Goal: Task Accomplishment & Management: Manage account settings

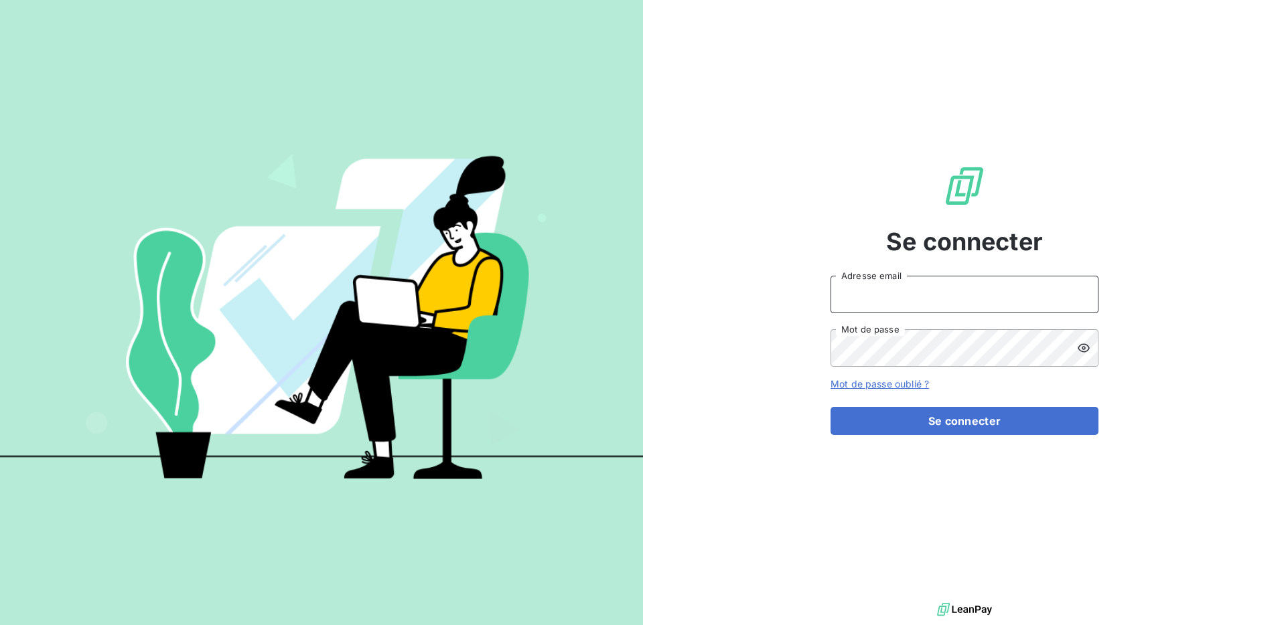
click at [894, 283] on input "Adresse email" at bounding box center [964, 295] width 268 height 38
type input "[EMAIL_ADDRESS][DOMAIN_NAME]"
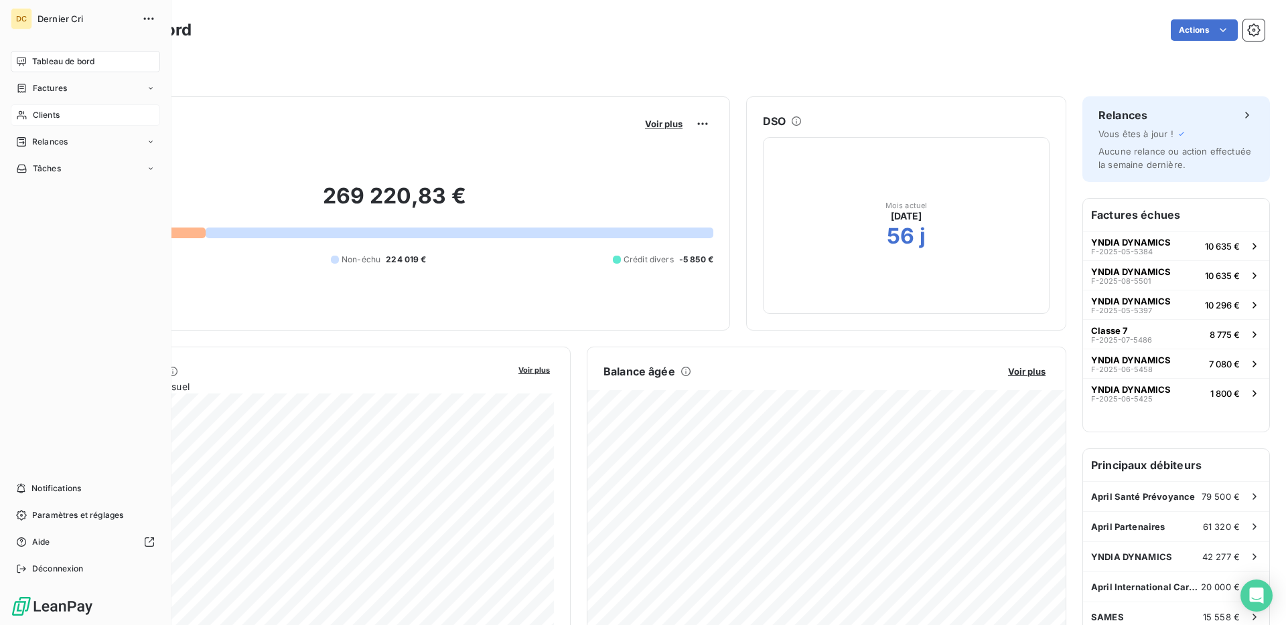
click at [40, 109] on span "Clients" at bounding box center [46, 115] width 27 height 12
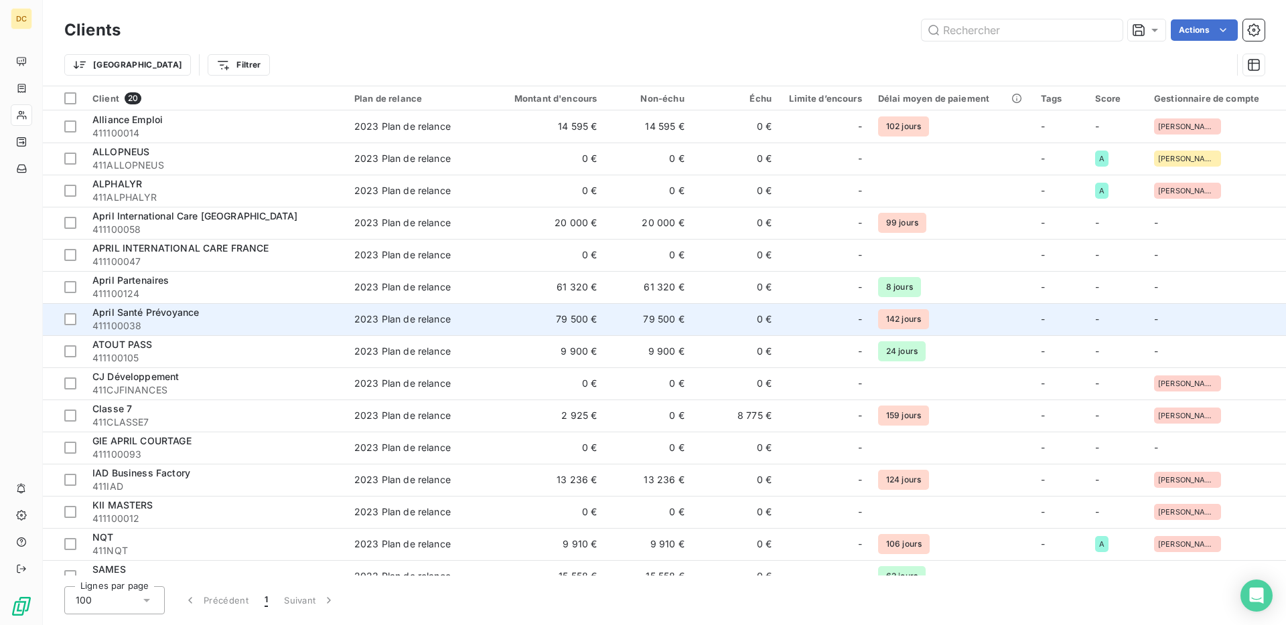
click at [507, 322] on td "79 500 €" at bounding box center [546, 319] width 117 height 32
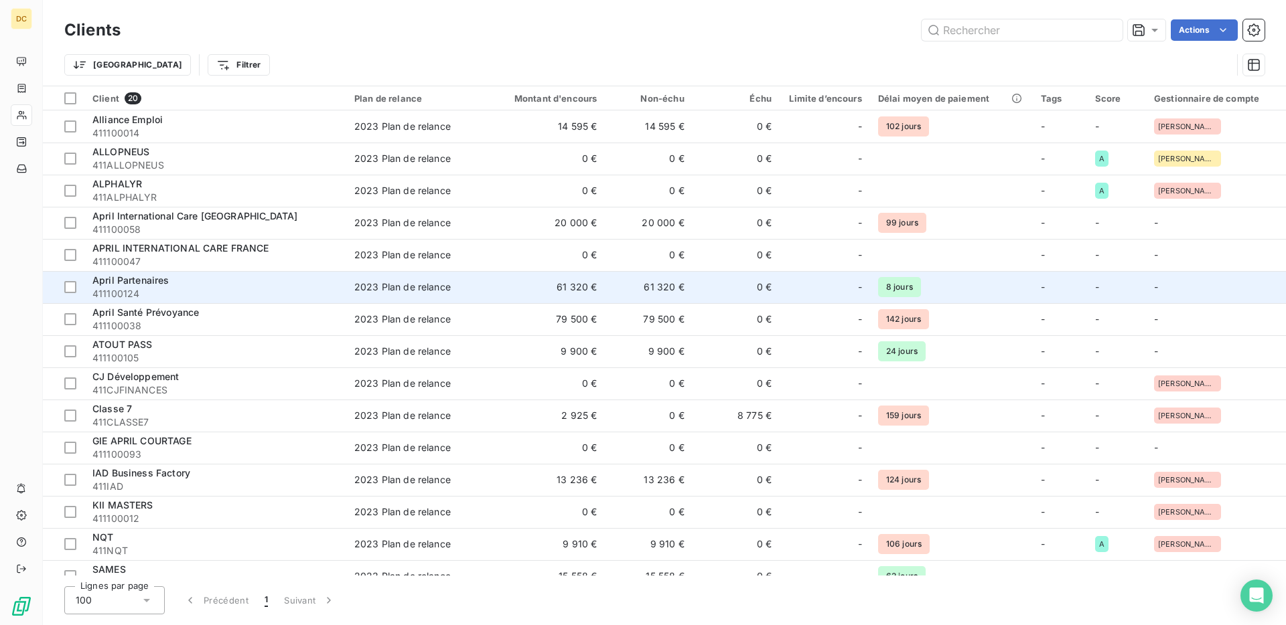
click at [263, 285] on div "April Partenaires" at bounding box center [215, 280] width 246 height 13
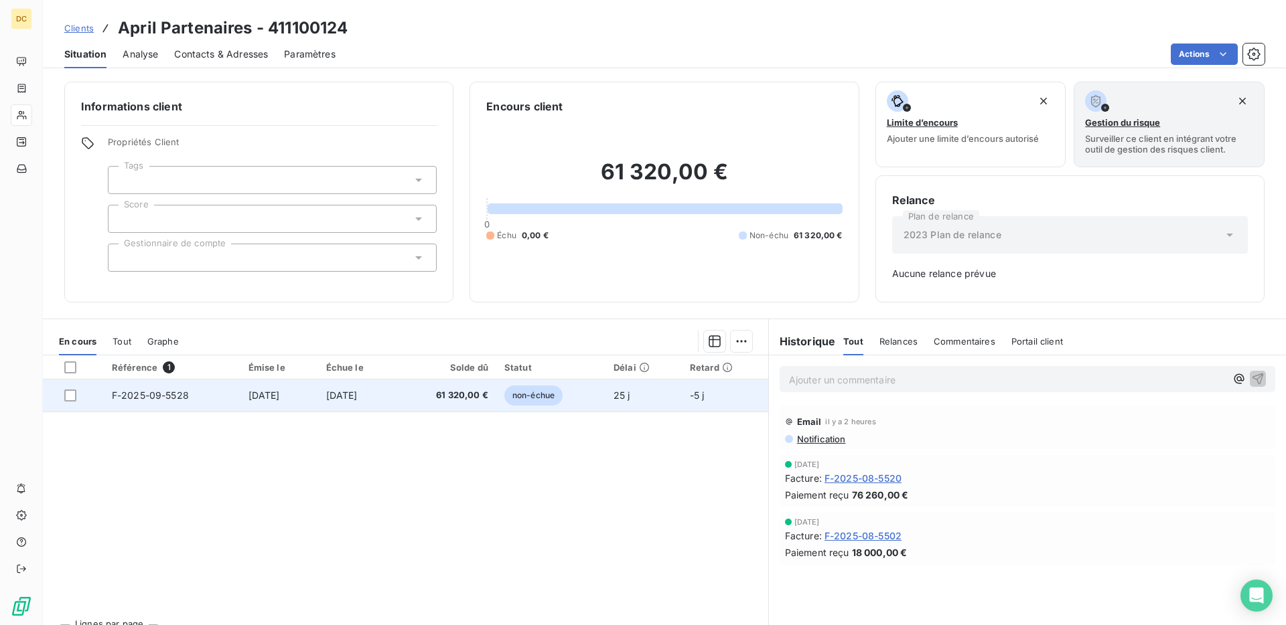
click at [343, 398] on span "[DATE]" at bounding box center [341, 395] width 31 height 11
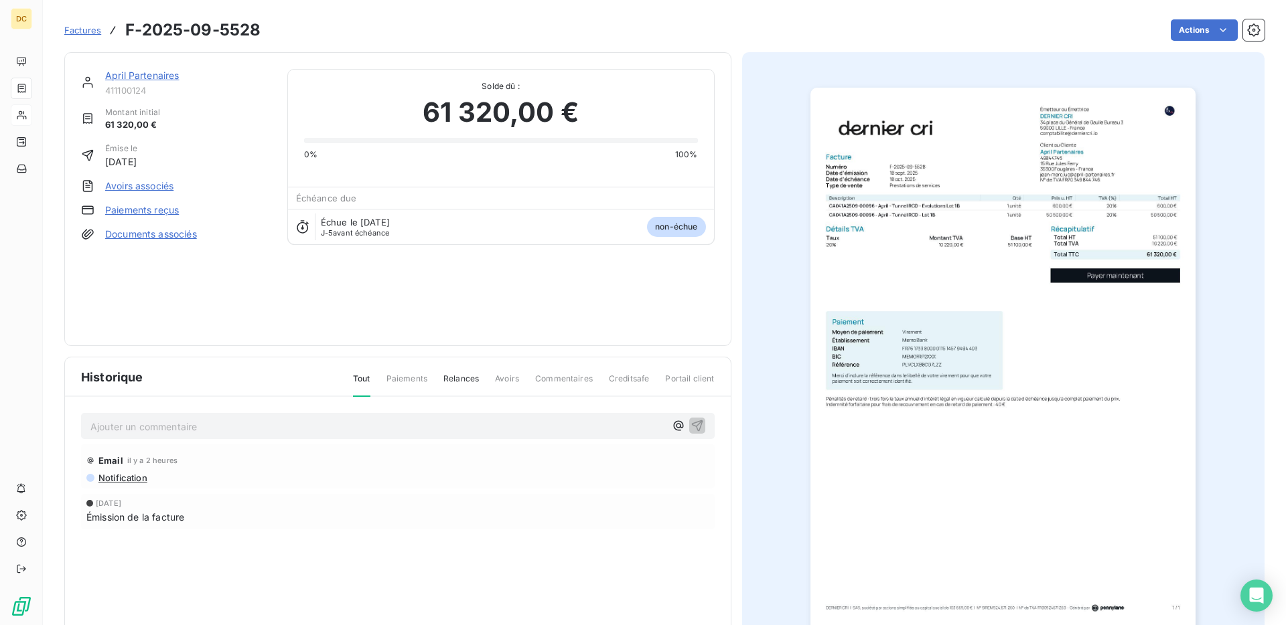
click at [890, 234] on img "button" at bounding box center [1002, 360] width 385 height 545
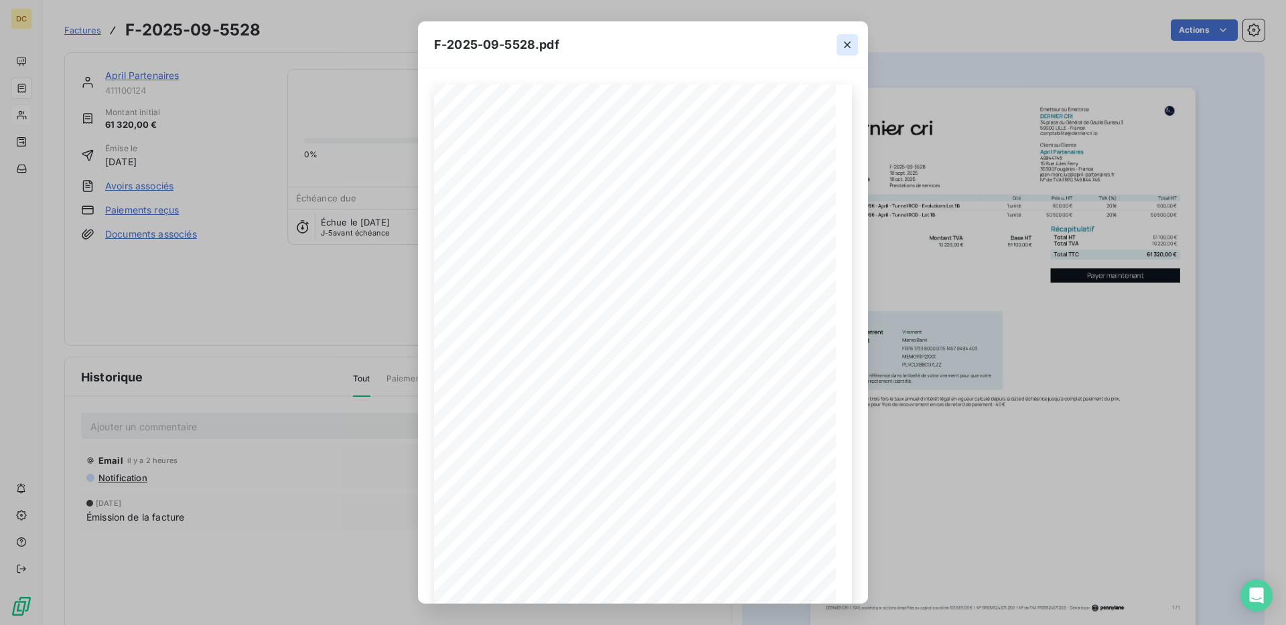
click at [846, 49] on icon "button" at bounding box center [846, 44] width 13 height 13
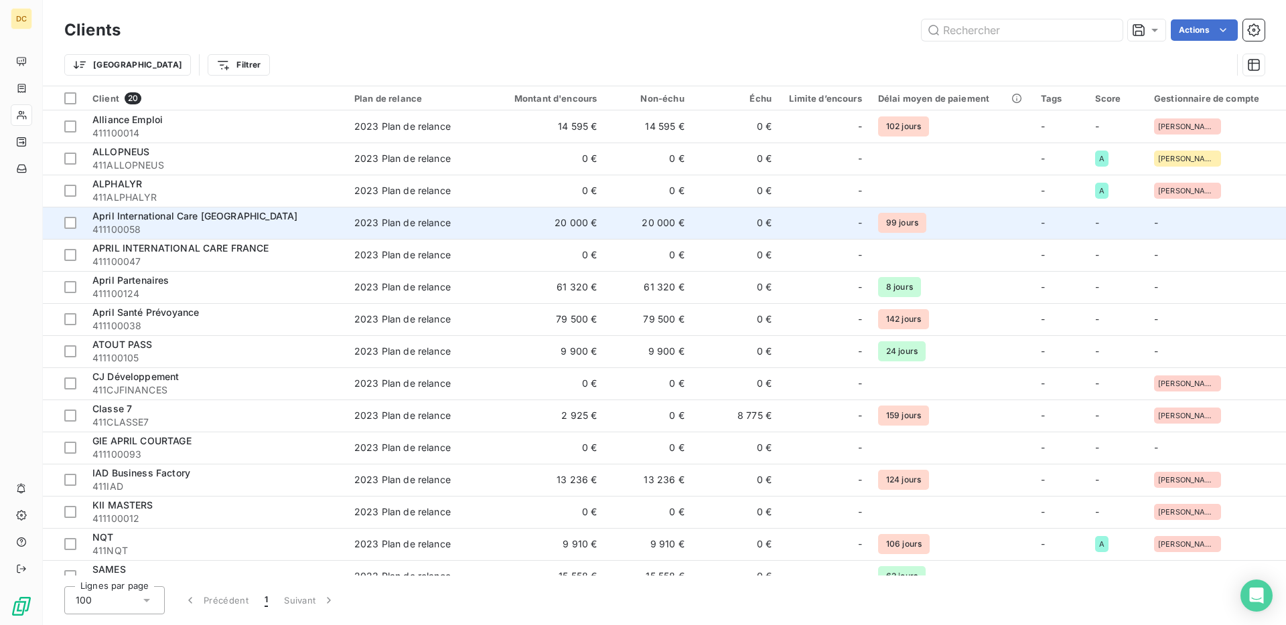
click at [227, 216] on span "April International Care [GEOGRAPHIC_DATA]" at bounding box center [194, 215] width 205 height 11
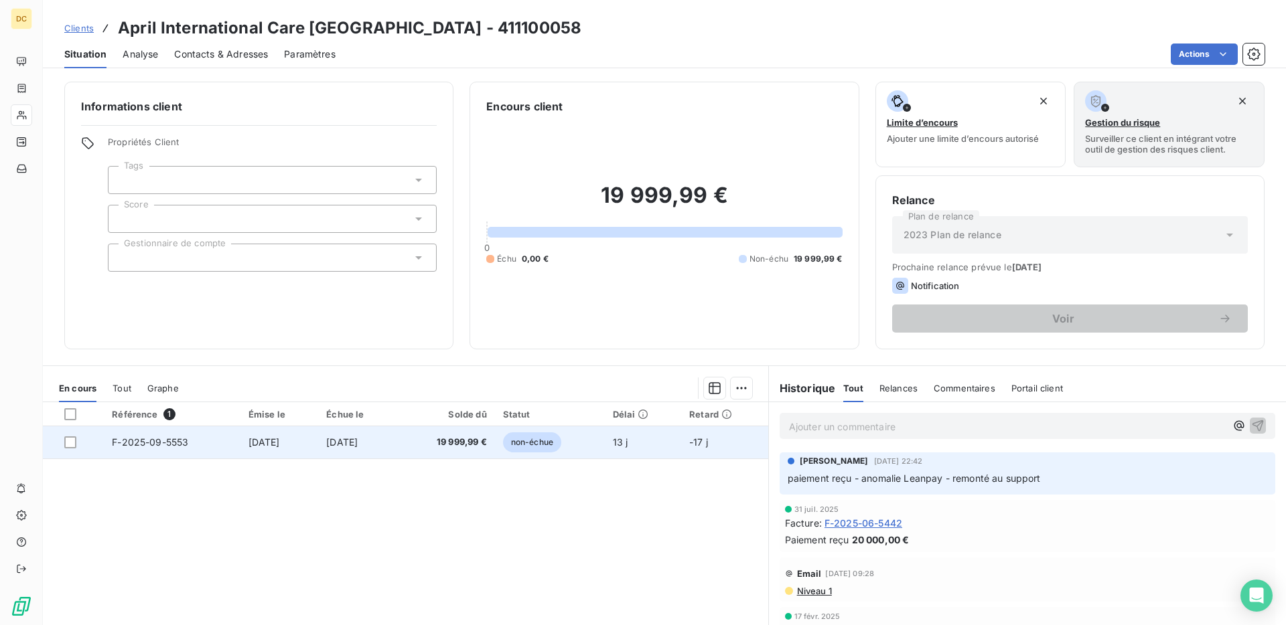
click at [370, 448] on td "[DATE]" at bounding box center [357, 443] width 79 height 32
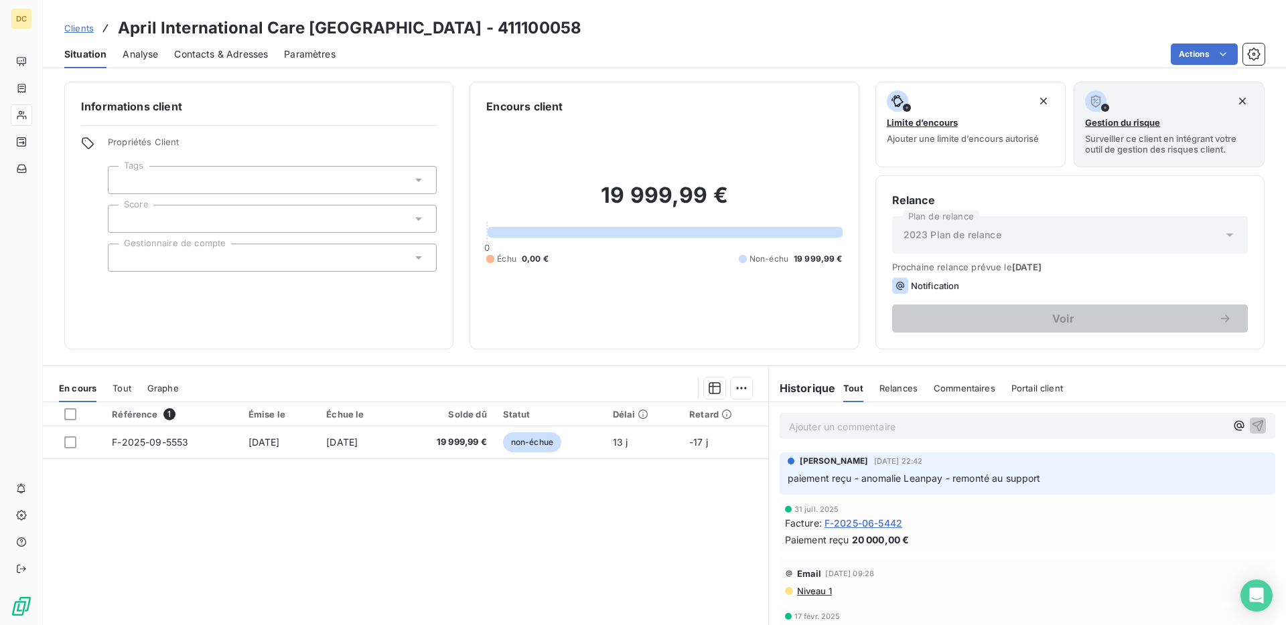
click at [108, 379] on div "En cours Tout Graphe" at bounding box center [405, 388] width 725 height 28
click at [115, 383] on span "Tout" at bounding box center [122, 388] width 19 height 11
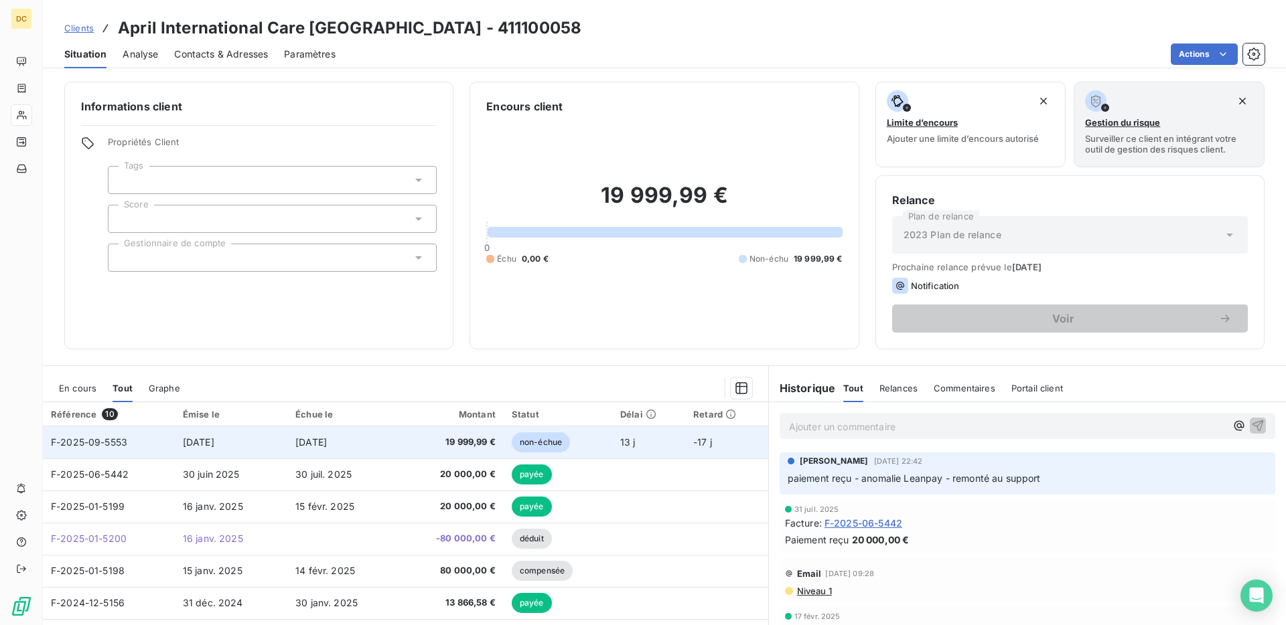
click at [252, 445] on td "[DATE]" at bounding box center [231, 443] width 113 height 32
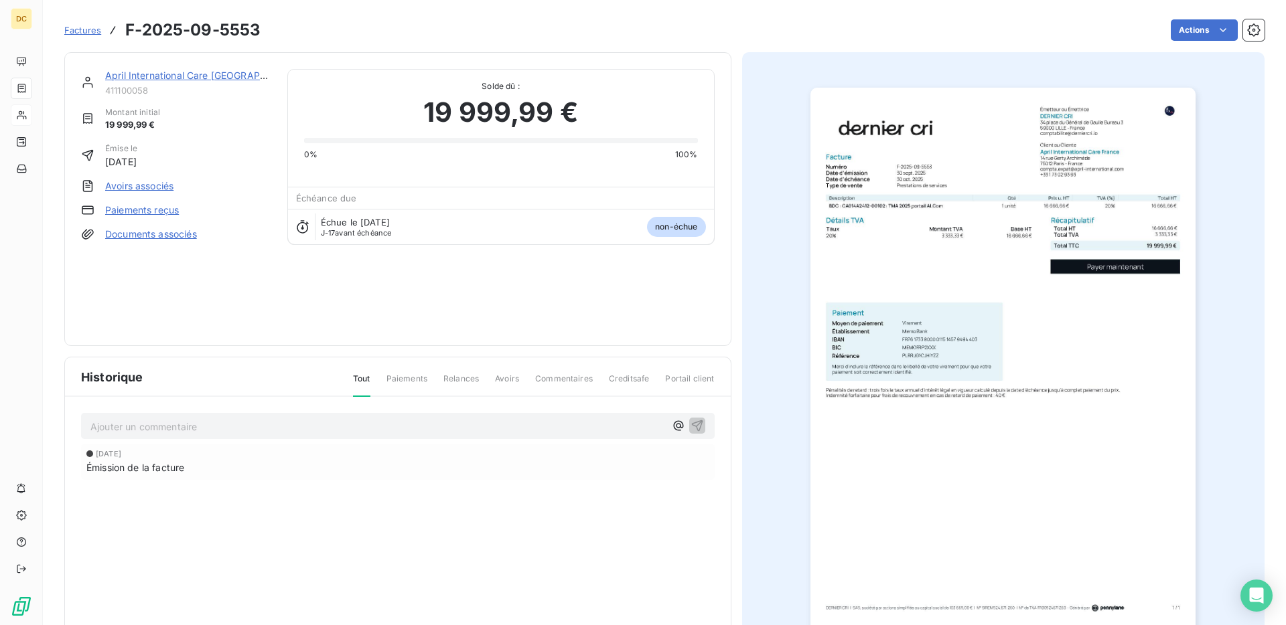
click at [921, 214] on img "button" at bounding box center [1002, 360] width 385 height 545
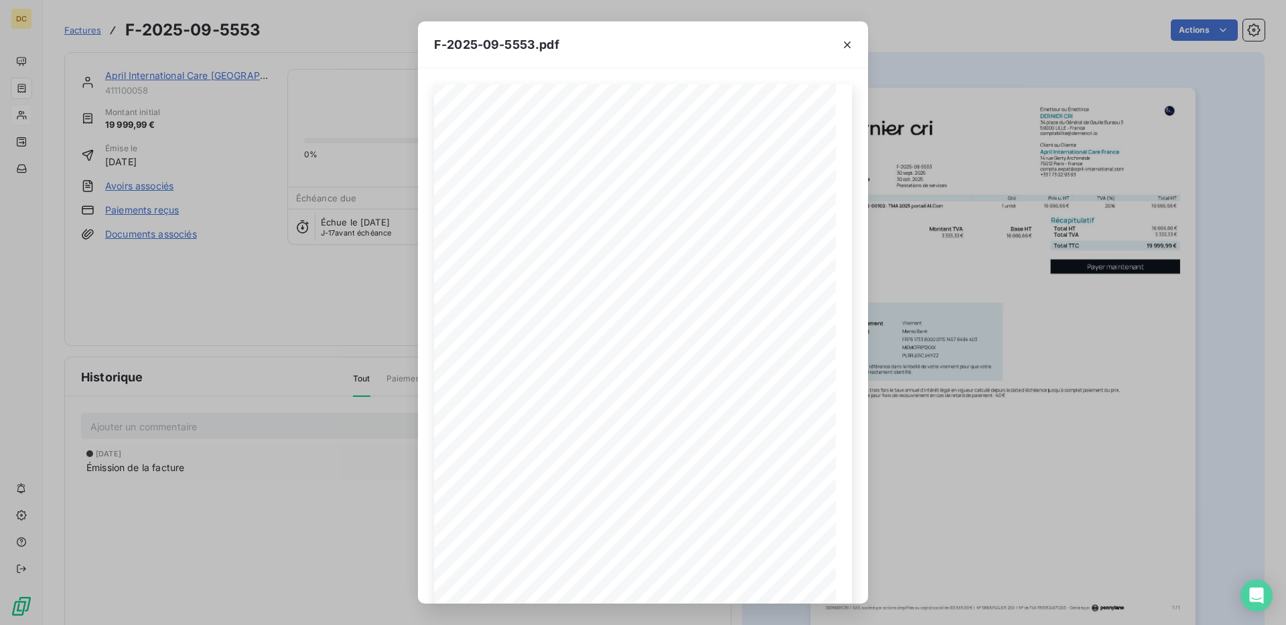
drag, startPoint x: 849, startPoint y: 42, endPoint x: 682, endPoint y: 31, distance: 167.1
click at [849, 42] on icon "button" at bounding box center [847, 45] width 7 height 7
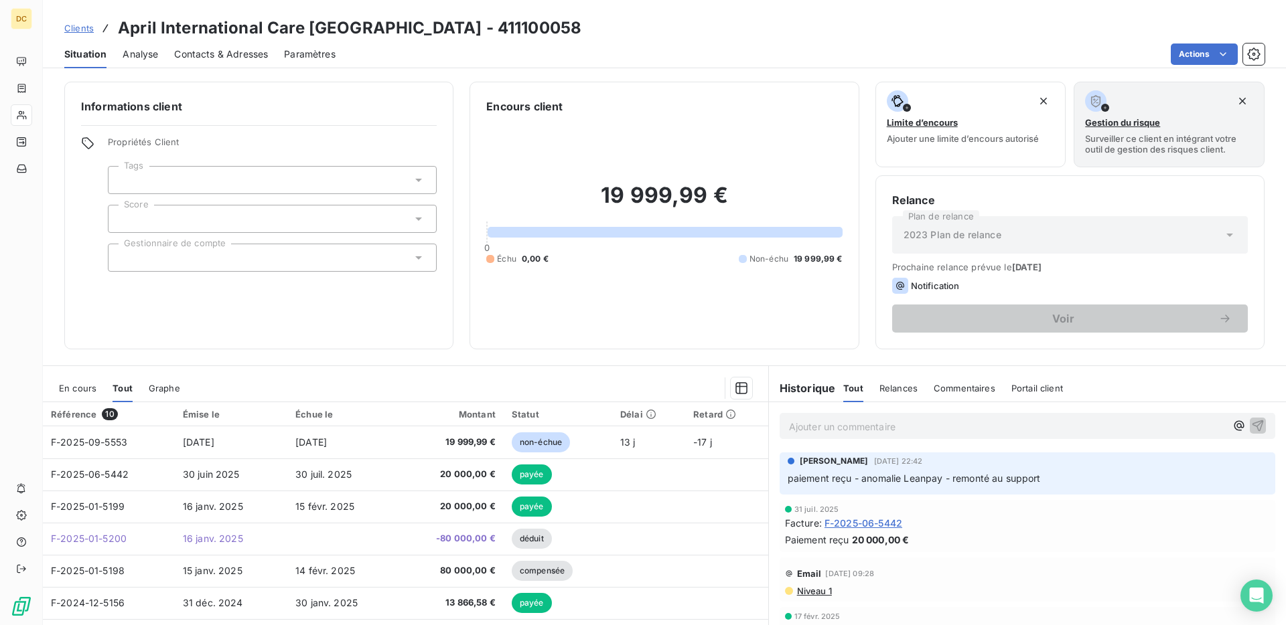
click at [70, 383] on span "En cours" at bounding box center [78, 388] width 38 height 11
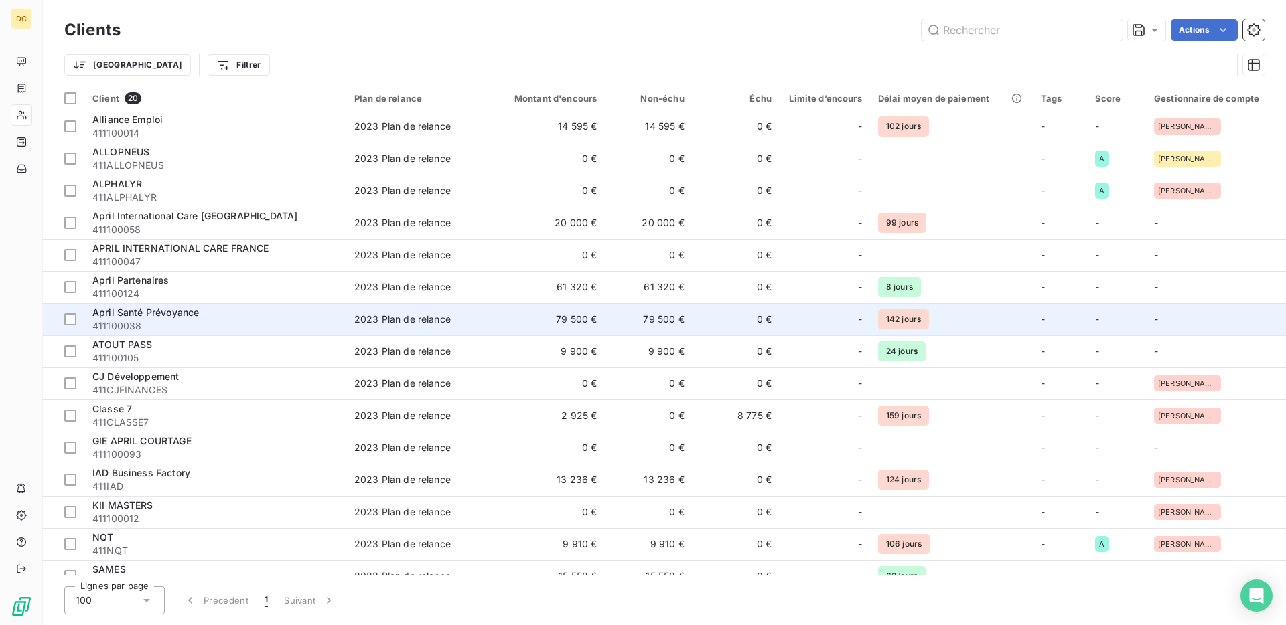
click at [288, 324] on span "411100038" at bounding box center [215, 325] width 246 height 13
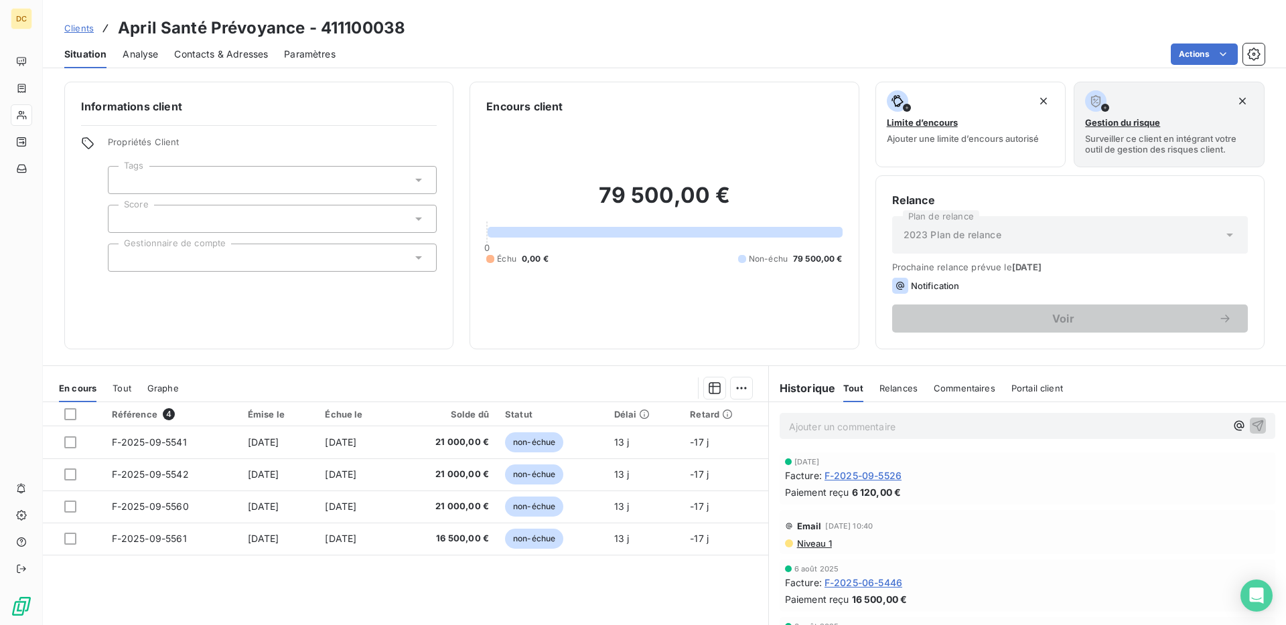
click at [119, 385] on span "Tout" at bounding box center [122, 388] width 19 height 11
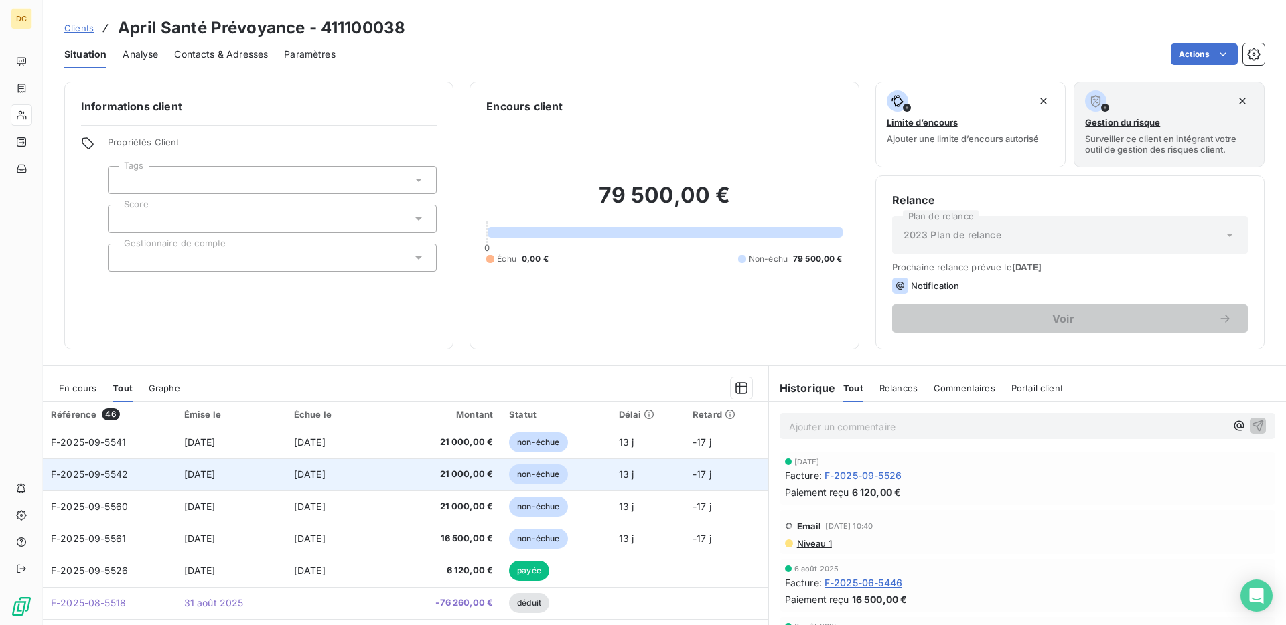
scroll to position [1, 0]
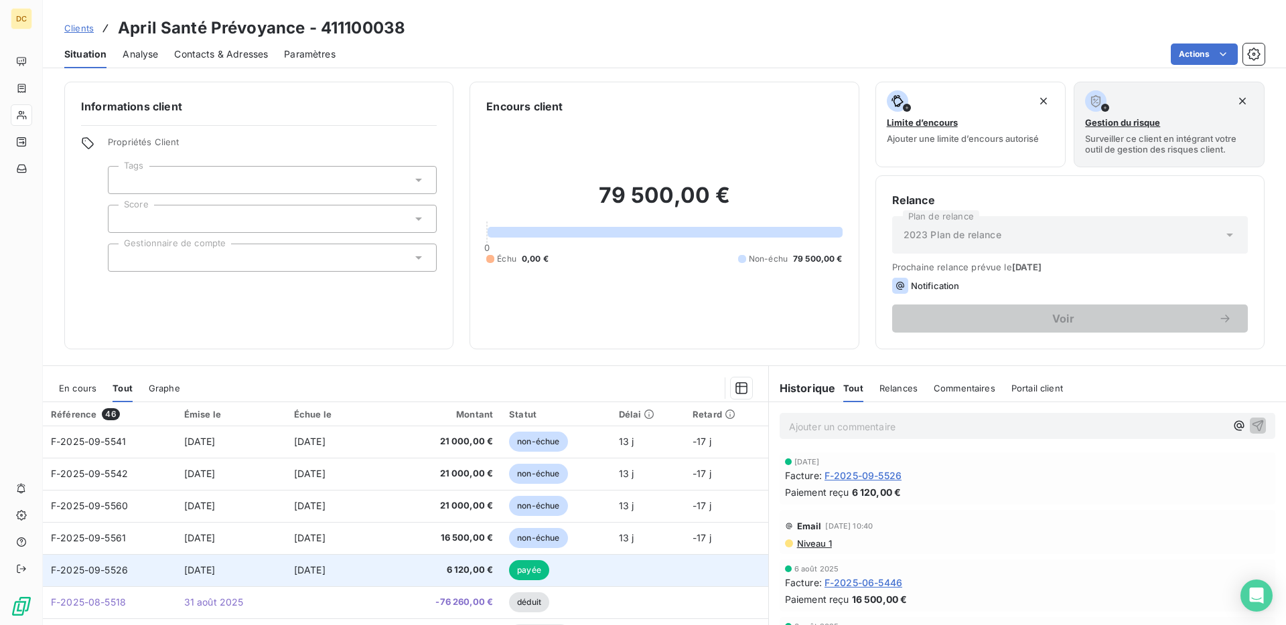
click at [410, 566] on span "6 120,00 €" at bounding box center [448, 570] width 89 height 13
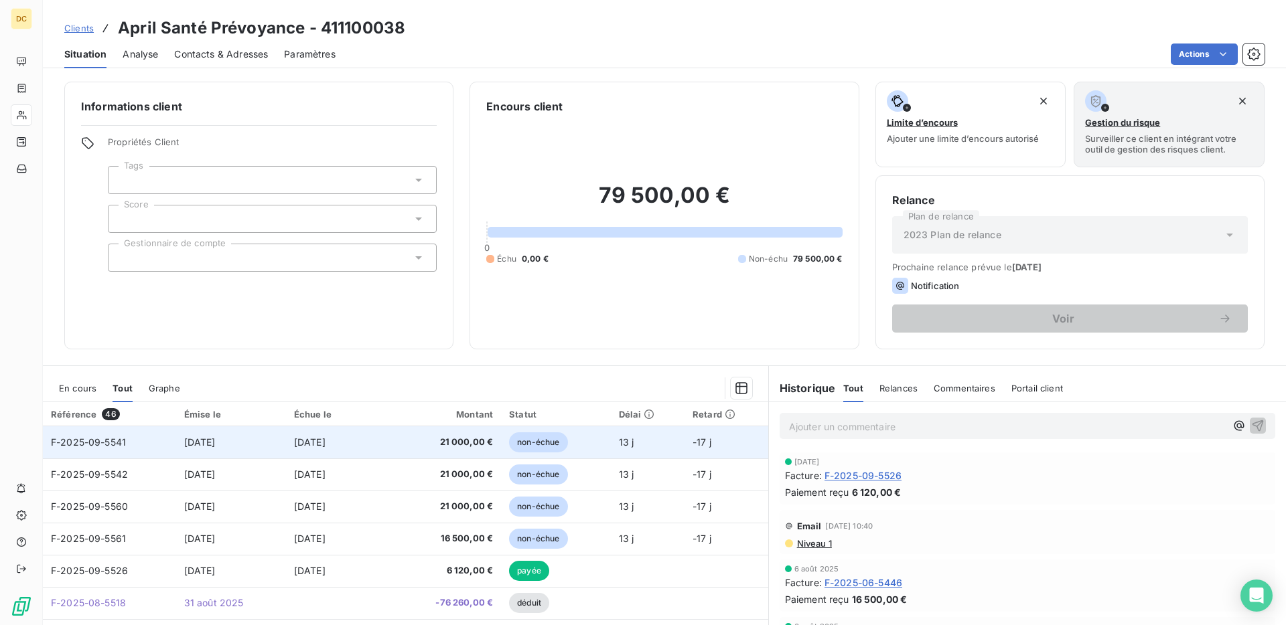
click at [216, 444] on span "[DATE]" at bounding box center [199, 442] width 31 height 11
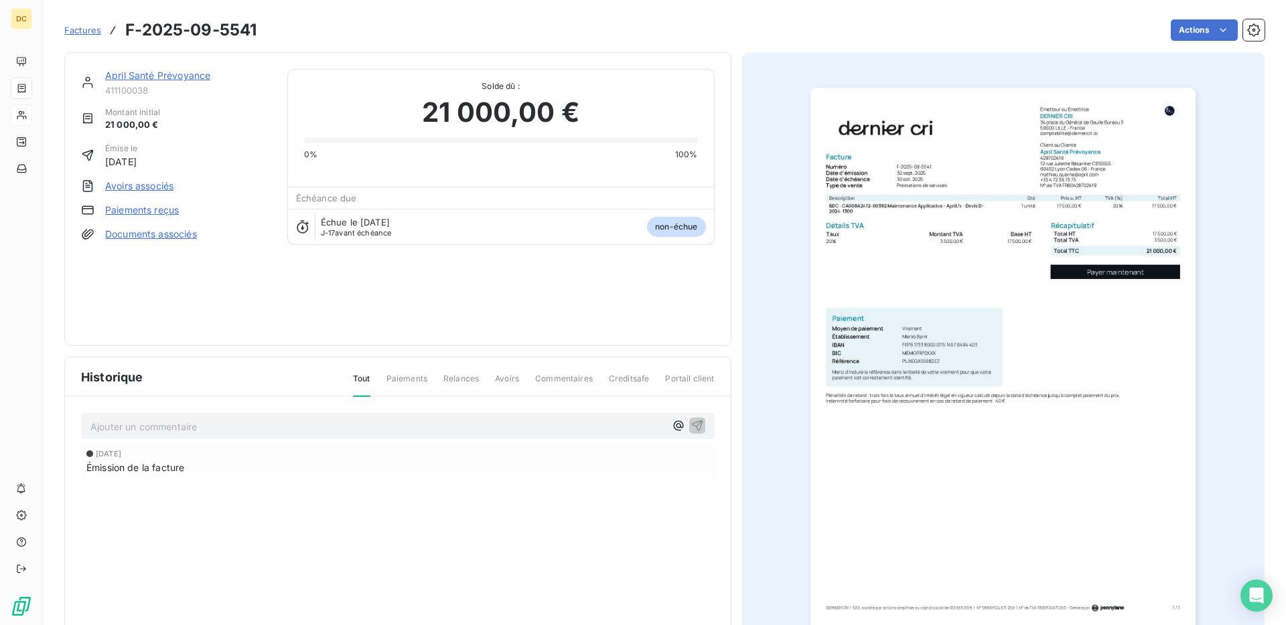
click at [990, 177] on img "button" at bounding box center [1002, 360] width 385 height 545
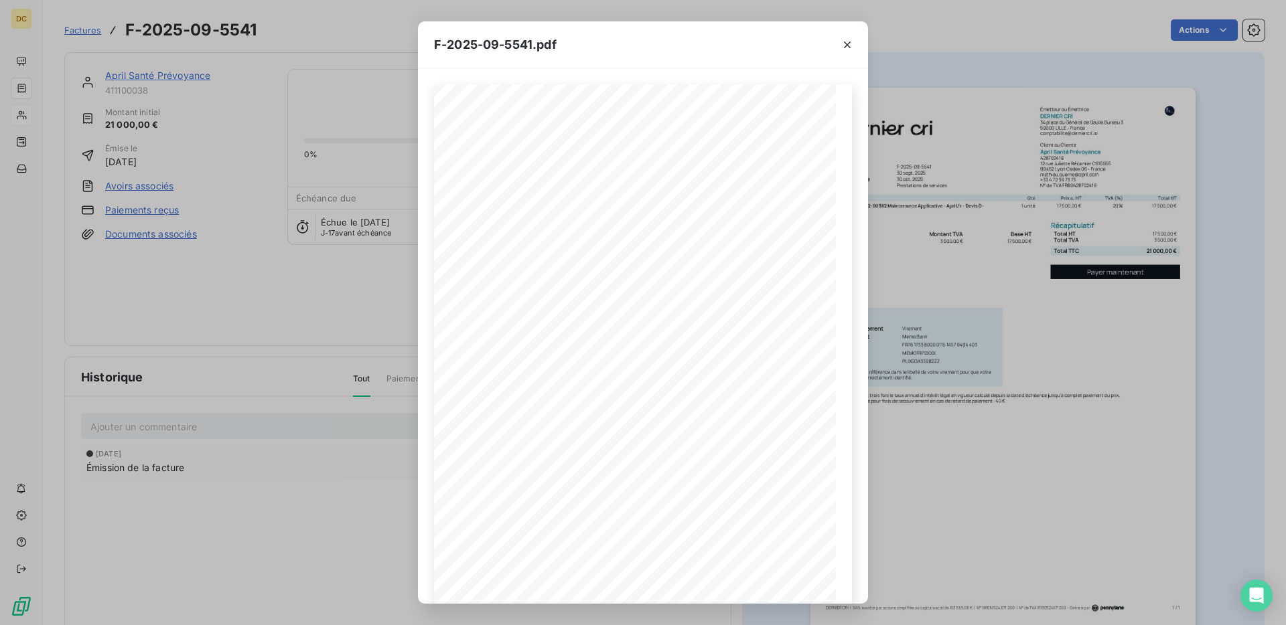
drag, startPoint x: 846, startPoint y: 46, endPoint x: 747, endPoint y: 37, distance: 100.2
click at [847, 46] on icon "button" at bounding box center [846, 44] width 13 height 13
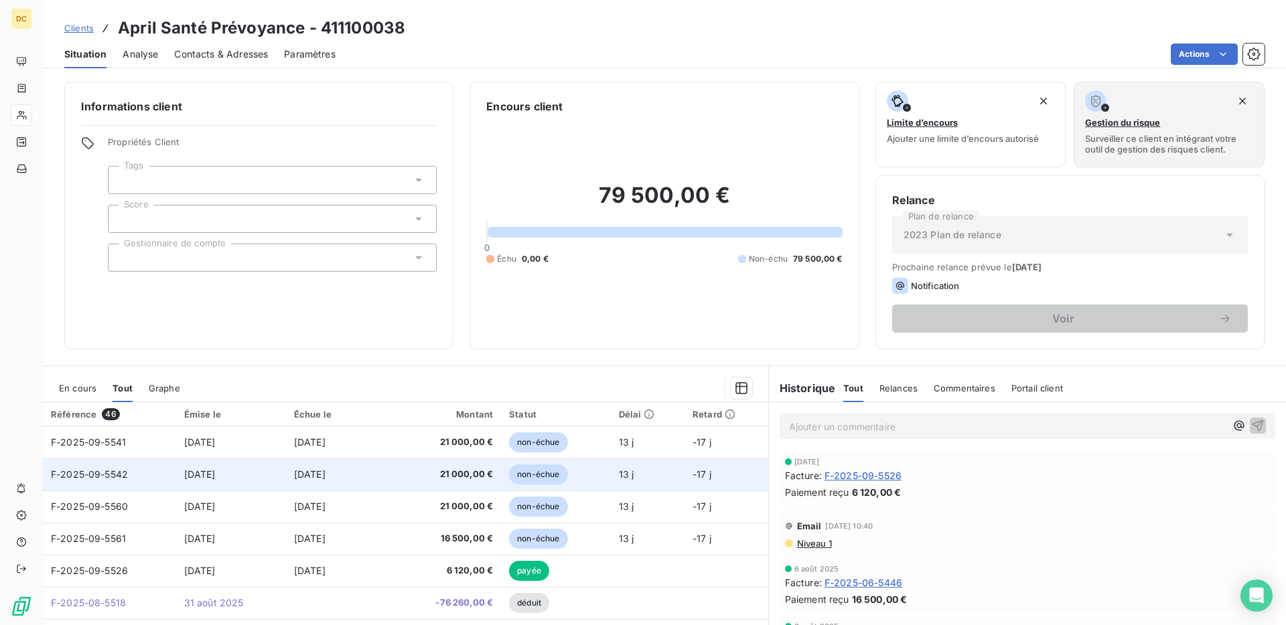
click at [321, 473] on span "[DATE]" at bounding box center [309, 474] width 31 height 11
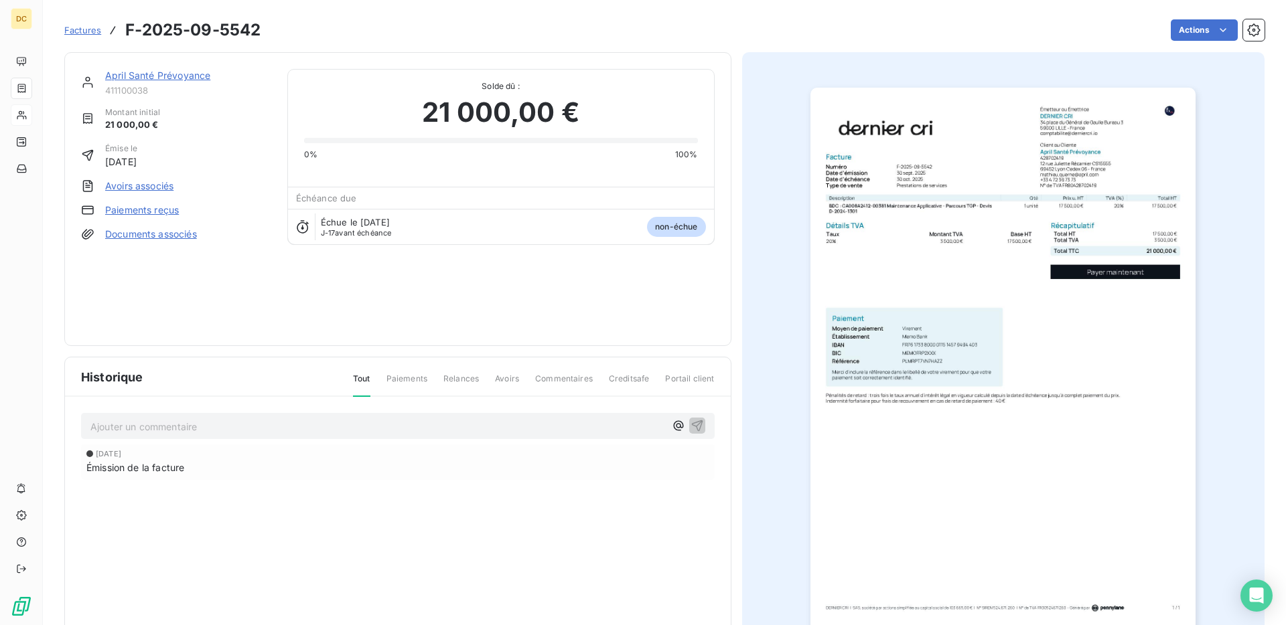
click at [936, 207] on img "button" at bounding box center [1002, 360] width 385 height 545
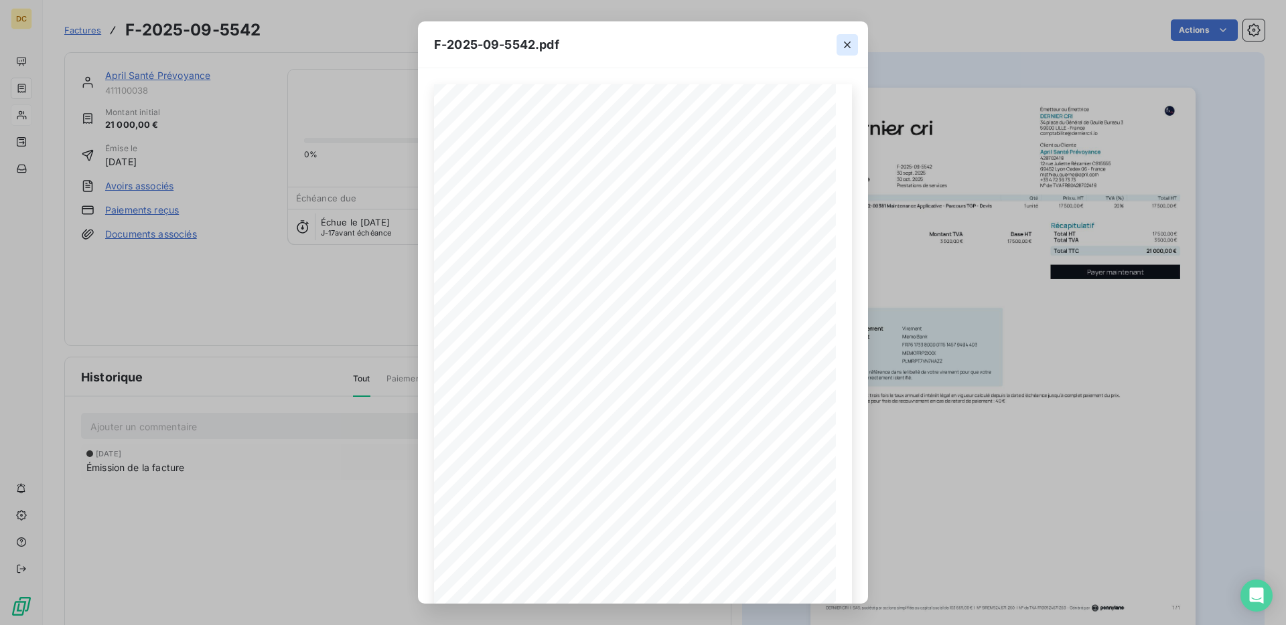
click at [847, 46] on icon "button" at bounding box center [846, 44] width 13 height 13
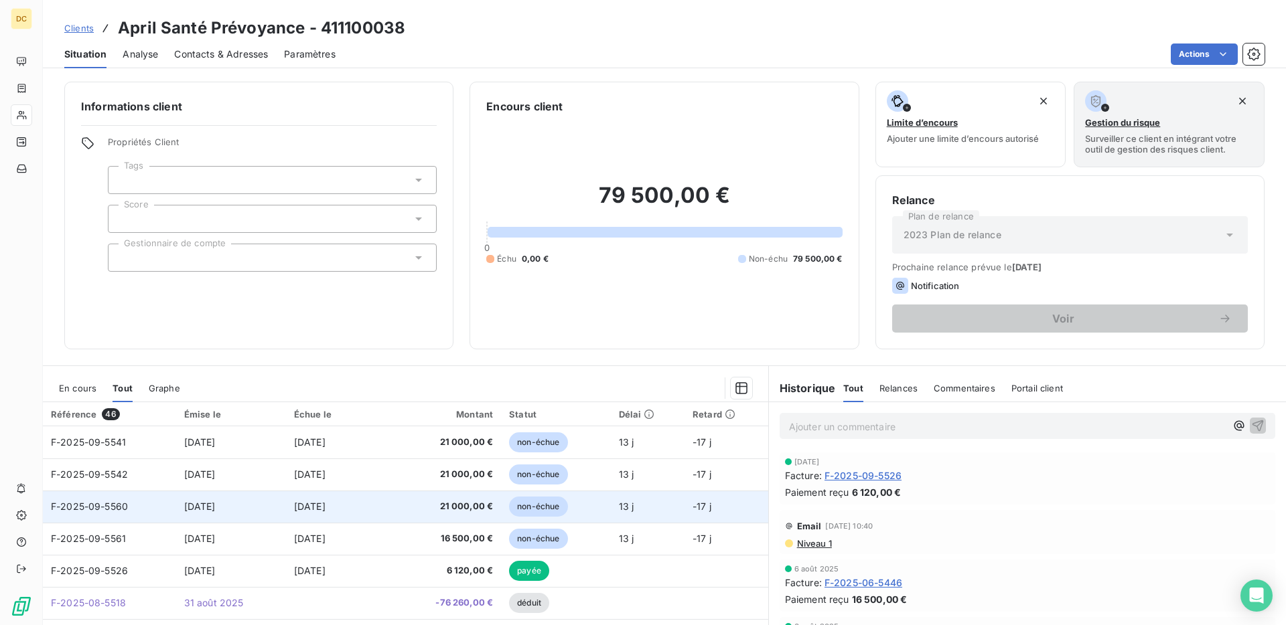
click at [301, 501] on span "[DATE]" at bounding box center [309, 506] width 31 height 11
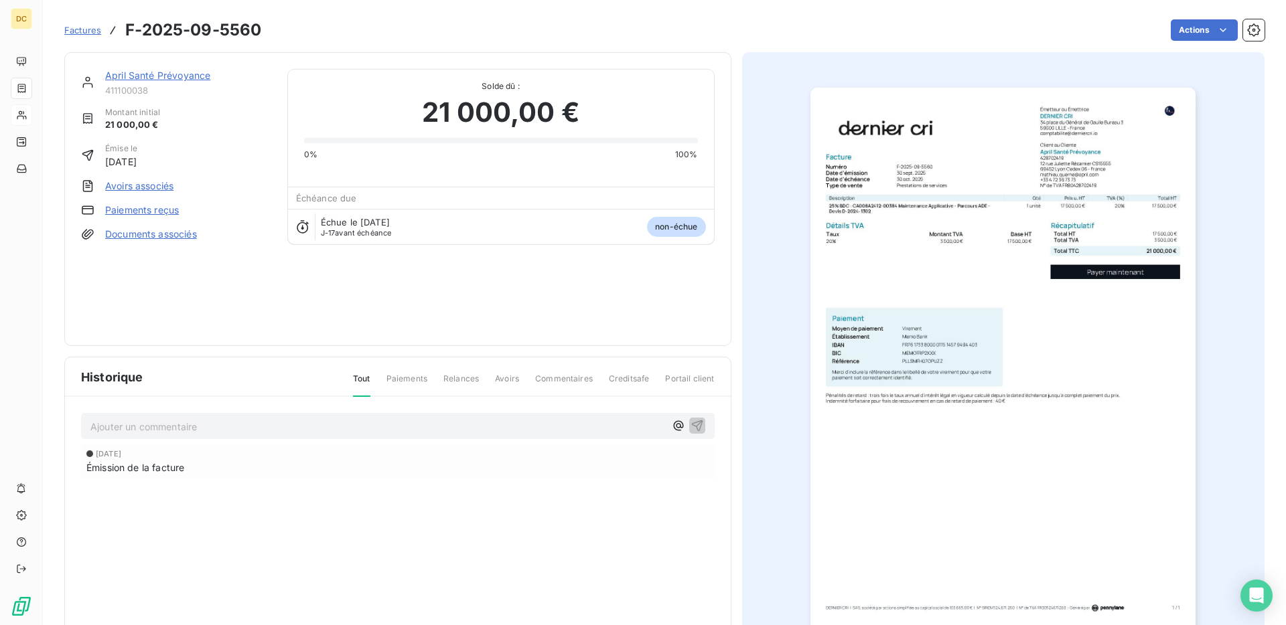
click at [1005, 177] on img "button" at bounding box center [1002, 360] width 385 height 545
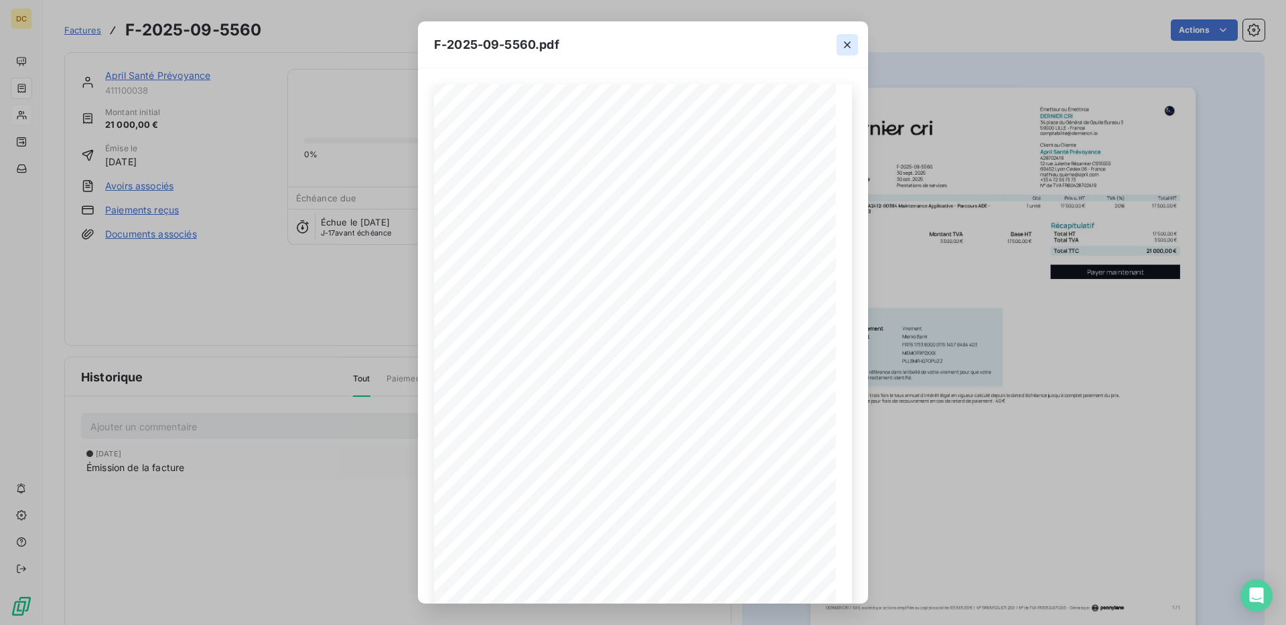
click at [849, 42] on icon "button" at bounding box center [847, 45] width 7 height 7
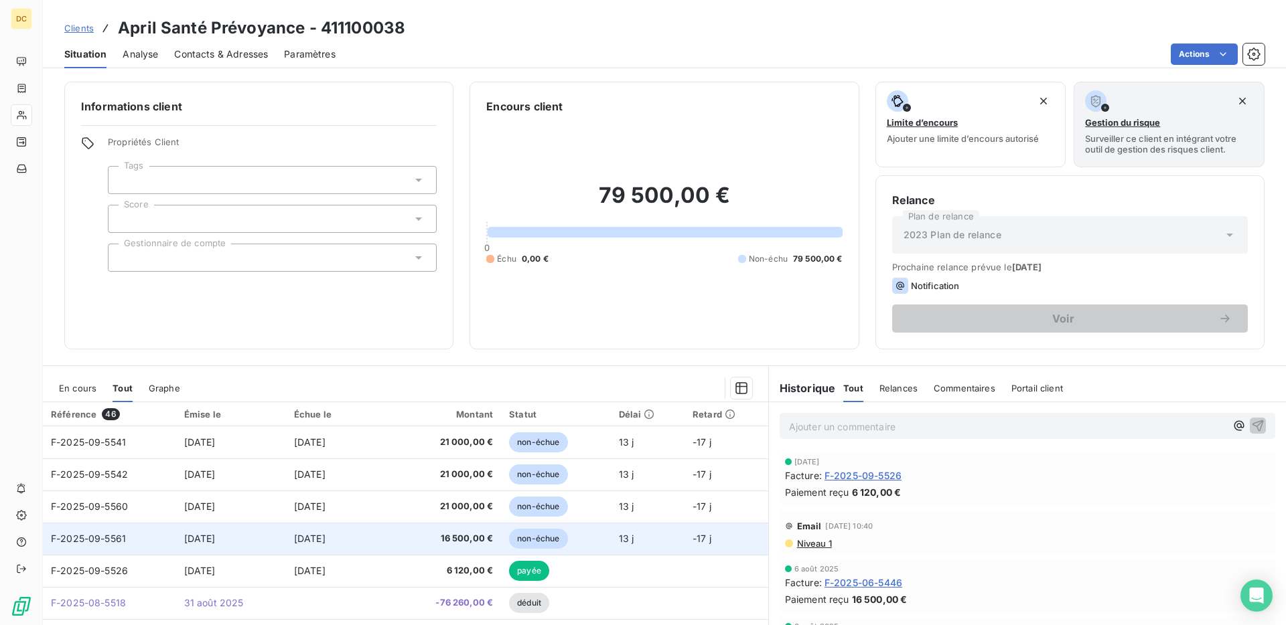
click at [200, 548] on td "[DATE]" at bounding box center [231, 539] width 110 height 32
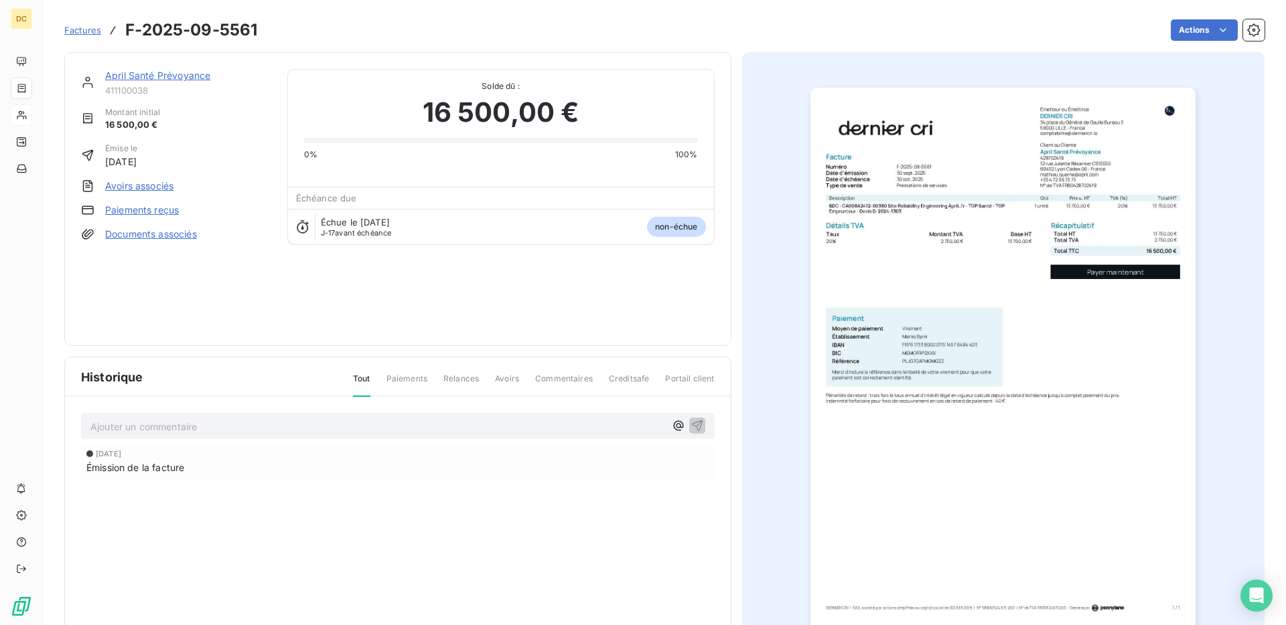
click at [896, 205] on img "button" at bounding box center [1002, 360] width 385 height 545
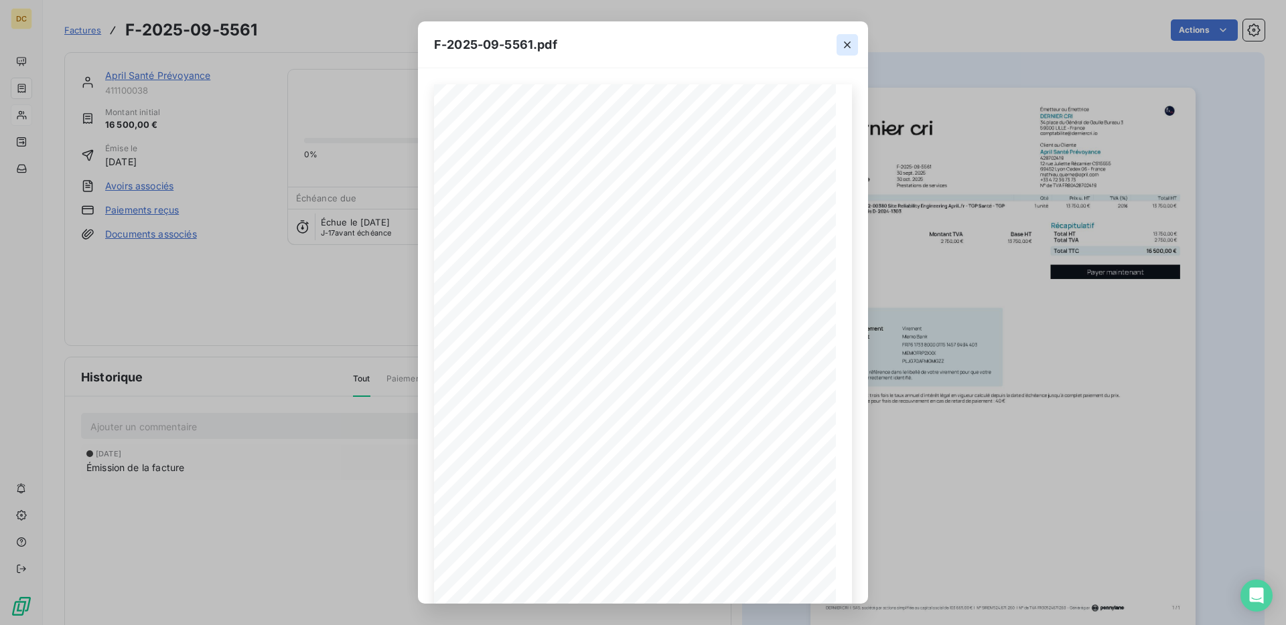
click at [856, 43] on button "button" at bounding box center [846, 44] width 21 height 21
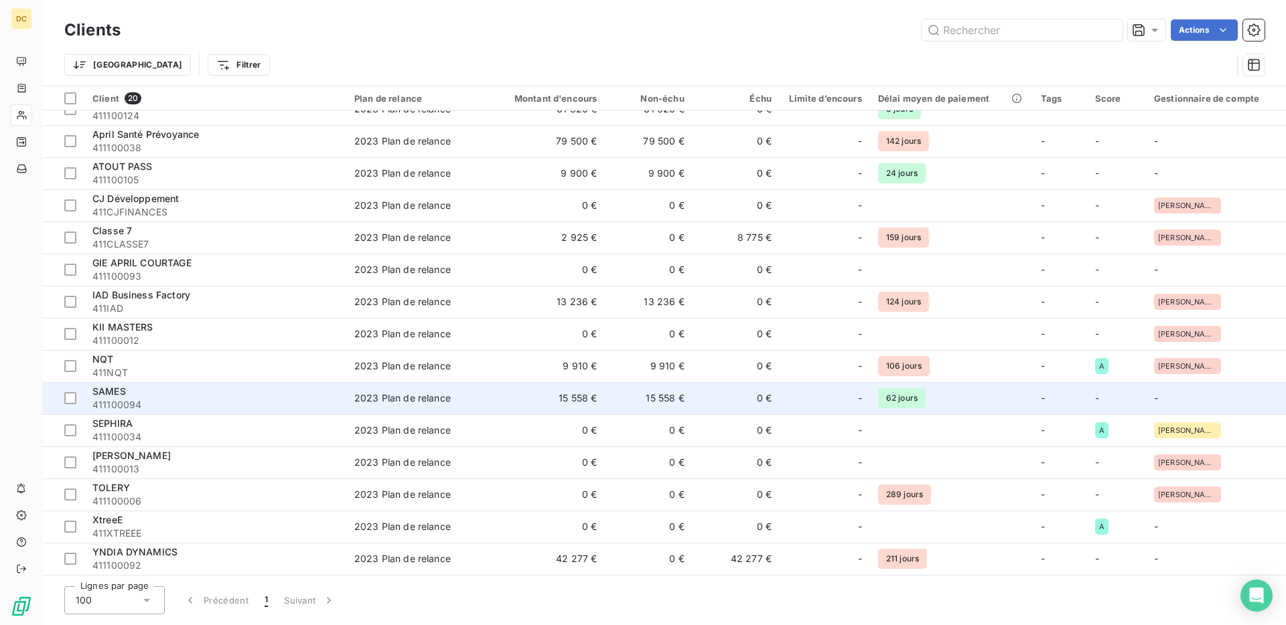
scroll to position [177, 0]
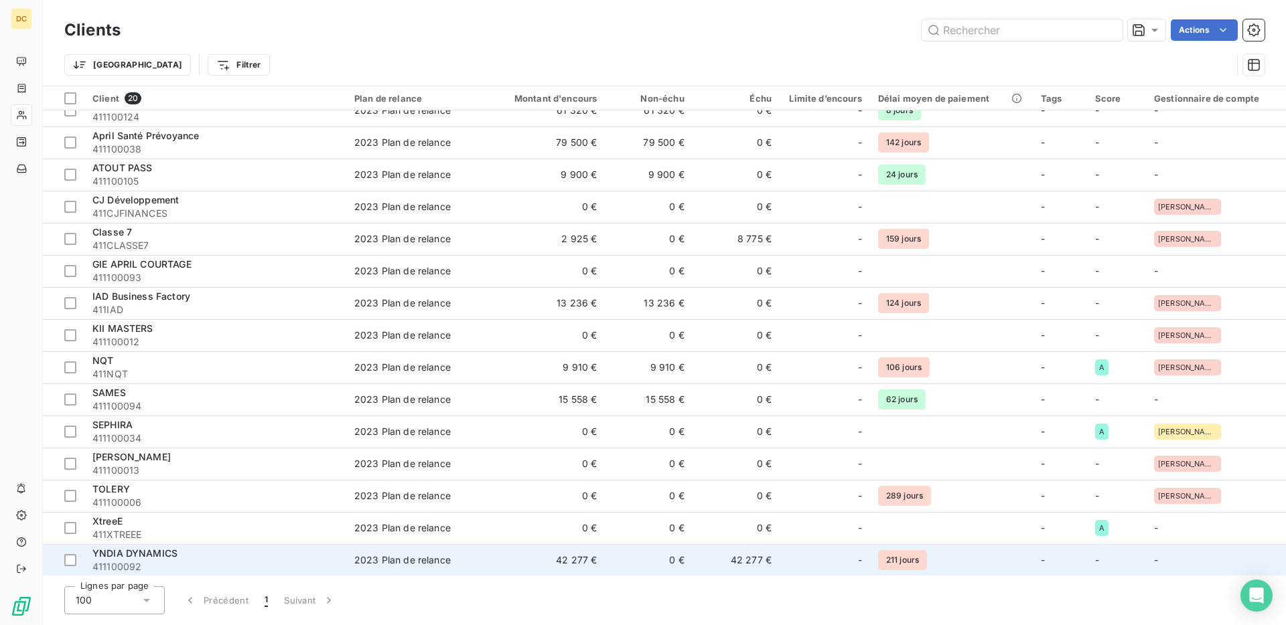
click at [471, 555] on span "2023 Plan de relance" at bounding box center [417, 560] width 126 height 13
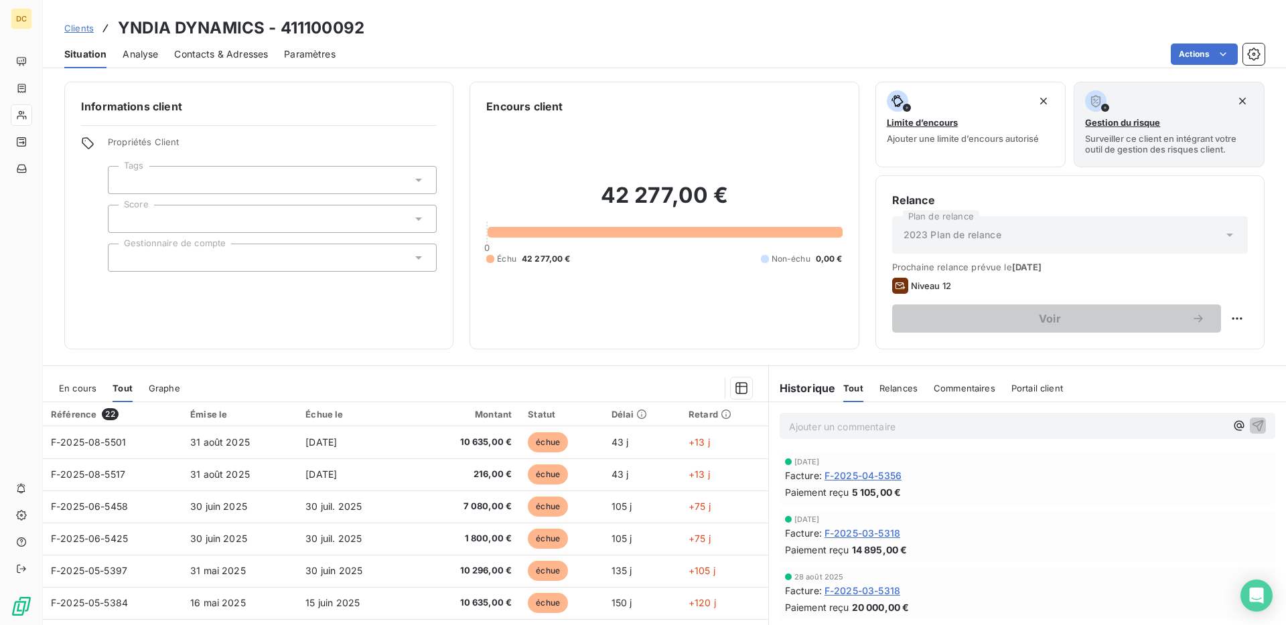
drag, startPoint x: 409, startPoint y: 50, endPoint x: 311, endPoint y: 38, distance: 98.6
click at [408, 50] on div "Actions" at bounding box center [808, 54] width 913 height 21
click at [569, 35] on div "Clients YNDIA DYNAMICS - 411100092" at bounding box center [664, 28] width 1243 height 24
drag, startPoint x: 559, startPoint y: 183, endPoint x: 769, endPoint y: 207, distance: 211.6
click at [769, 207] on h2 "42 277,00 €" at bounding box center [664, 202] width 356 height 40
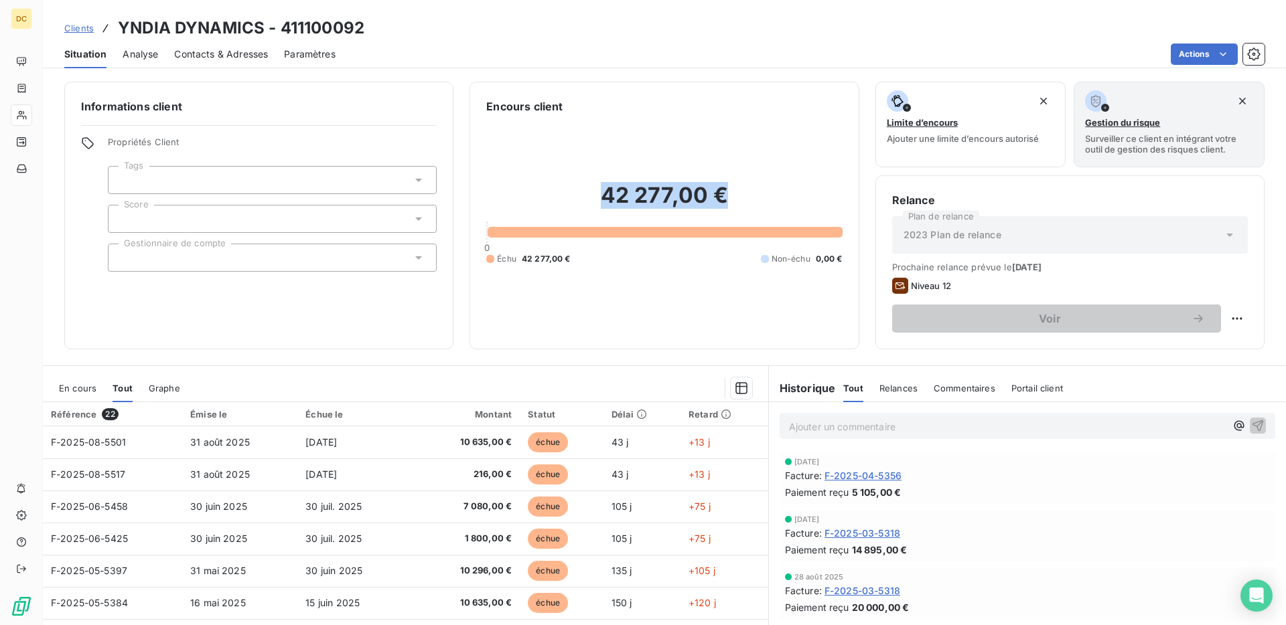
click at [769, 207] on h2 "42 277,00 €" at bounding box center [664, 202] width 356 height 40
drag, startPoint x: 771, startPoint y: 198, endPoint x: 530, endPoint y: 181, distance: 241.7
click at [530, 181] on div "42 277,00 € 0 Échu 42 277,00 € Non-échu 0,00 €" at bounding box center [664, 224] width 356 height 218
click at [960, 283] on div "Niveau 12" at bounding box center [1070, 286] width 356 height 16
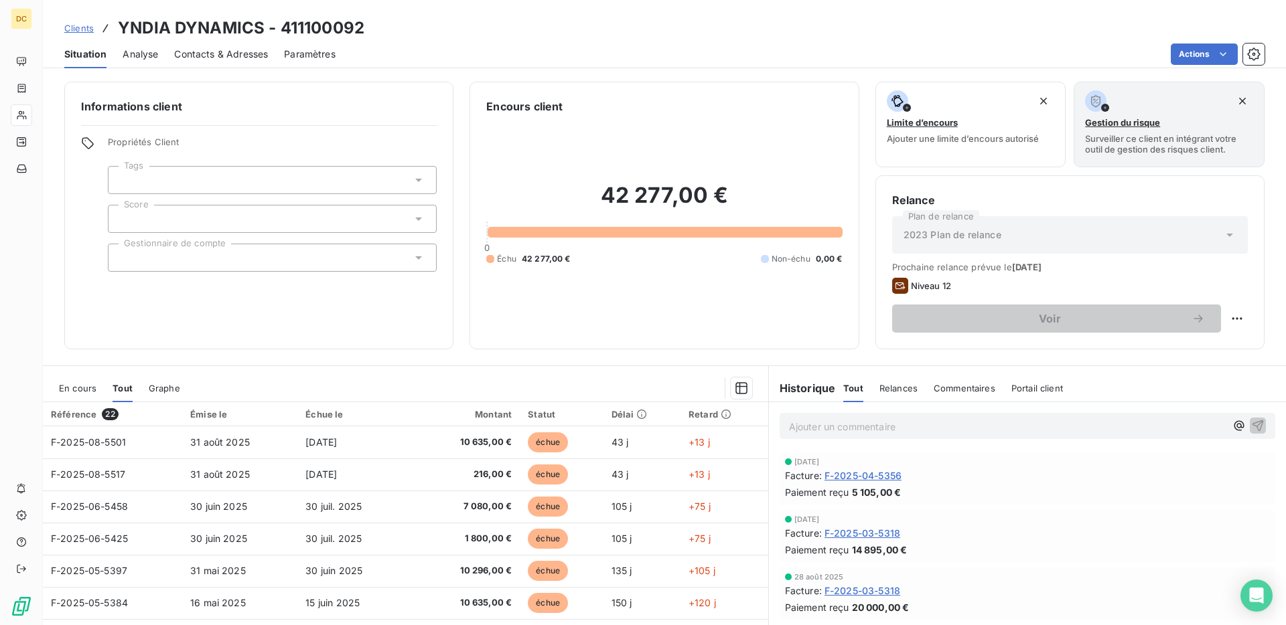
drag, startPoint x: 918, startPoint y: 284, endPoint x: 993, endPoint y: 284, distance: 75.0
click at [993, 284] on div "Niveau 12" at bounding box center [1070, 286] width 356 height 16
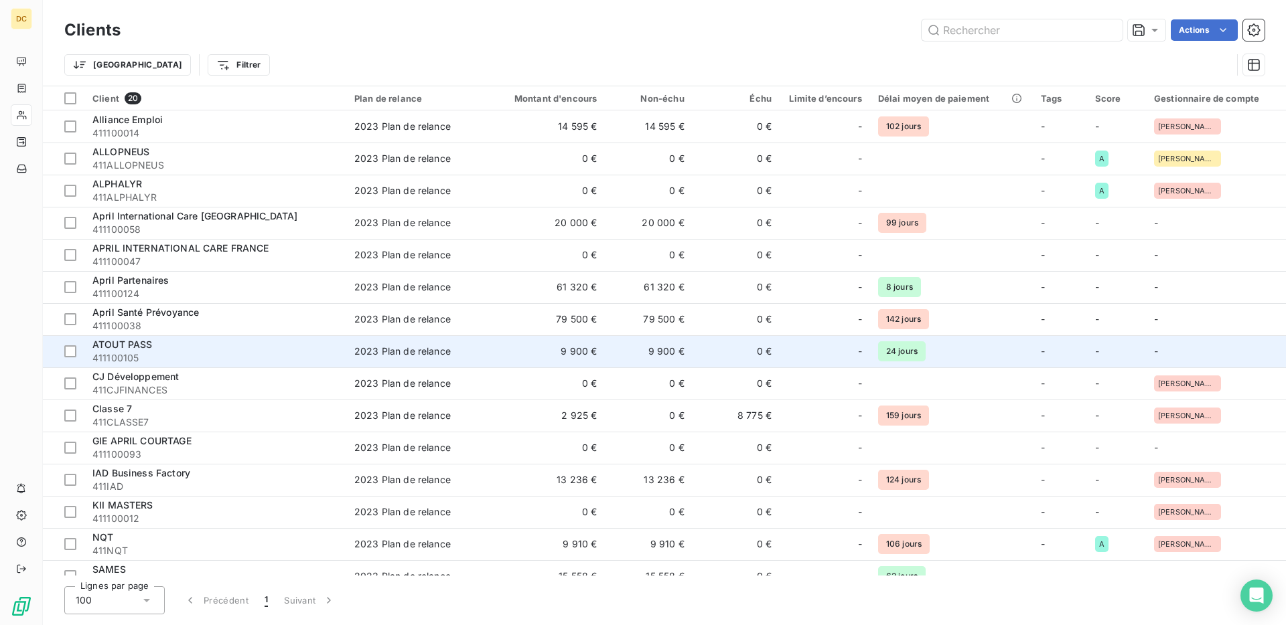
click at [230, 342] on div "ATOUT PASS" at bounding box center [215, 344] width 246 height 13
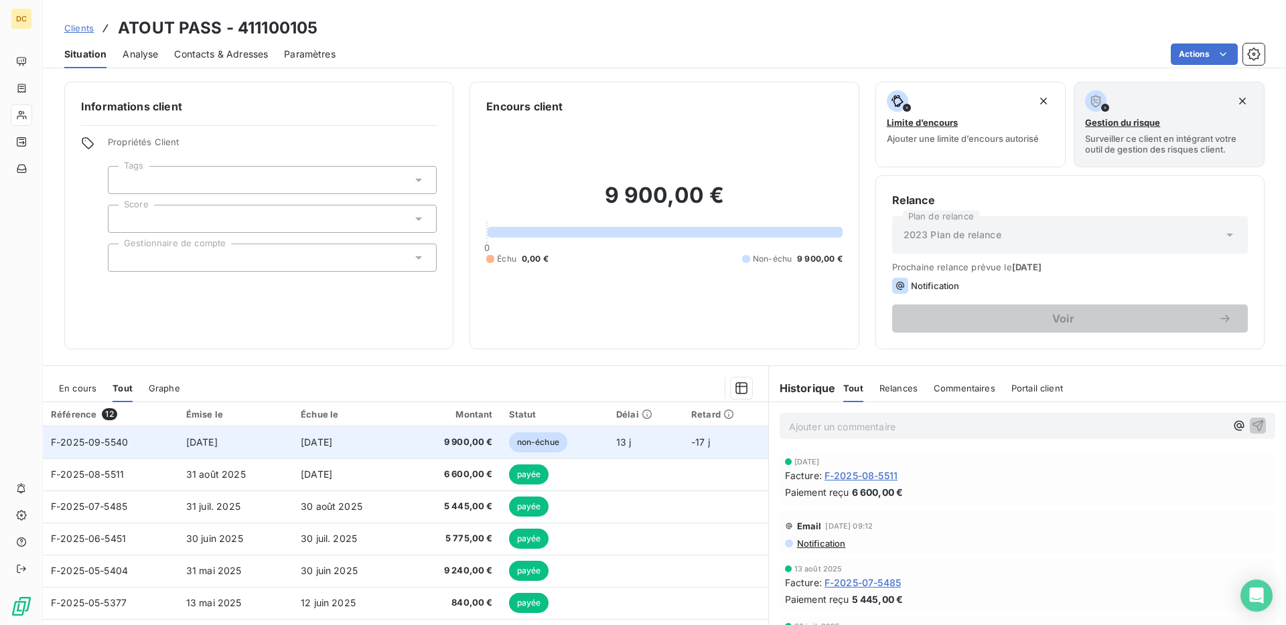
click at [379, 437] on td "[DATE]" at bounding box center [349, 443] width 112 height 32
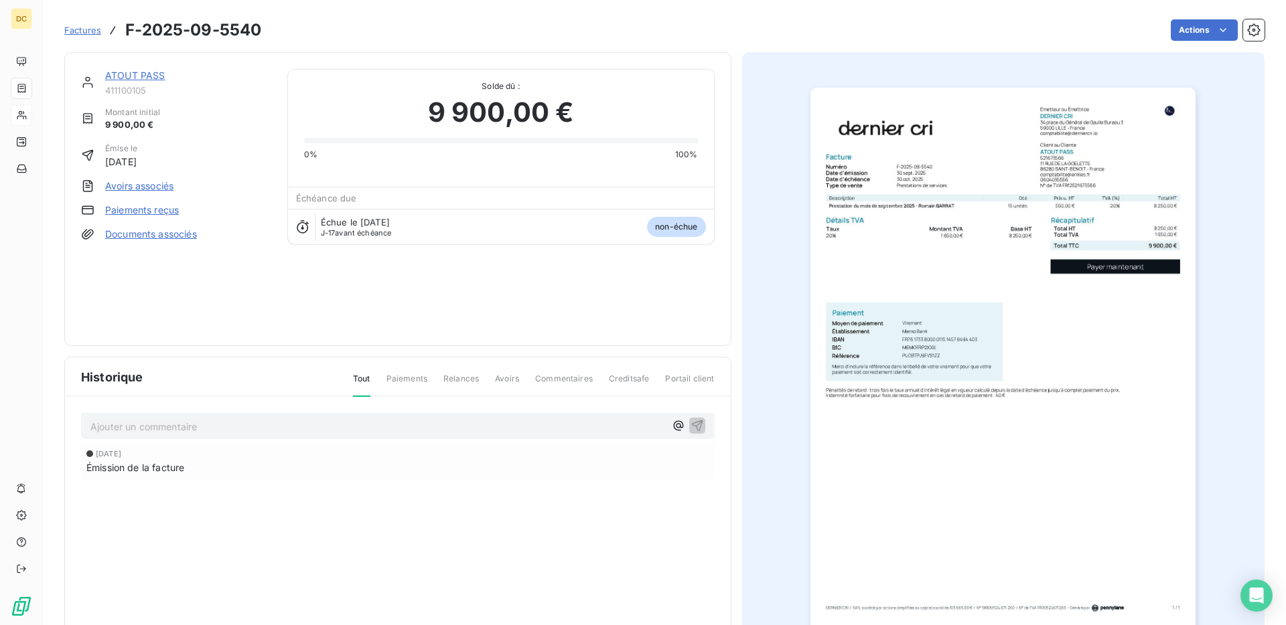
click at [902, 203] on img "button" at bounding box center [1002, 360] width 385 height 545
